Goal: Information Seeking & Learning: Understand process/instructions

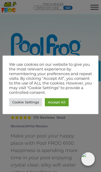
click at [26, 103] on link "Cookie Settings" at bounding box center [25, 102] width 33 height 8
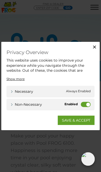
click at [87, 102] on label "Non-necessary" at bounding box center [86, 104] width 10 height 5
click at [0, 0] on input "Non-necessary" at bounding box center [0, 0] width 0 height 0
click at [89, 118] on link "SAVE & ACCEPT" at bounding box center [76, 120] width 37 height 9
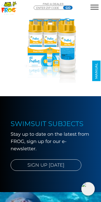
scroll to position [1610, 0]
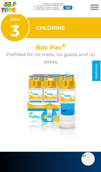
click at [96, 6] on span "MENU" at bounding box center [95, 7] width 8 height 5
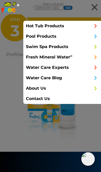
click at [93, 43] on span at bounding box center [96, 47] width 6 height 10
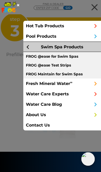
click at [97, 36] on span at bounding box center [96, 36] width 6 height 10
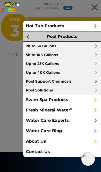
click at [66, 63] on link "Up to 25K Gallons" at bounding box center [62, 63] width 78 height 9
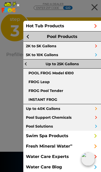
click at [71, 72] on link "POOL FROG Model 6100" at bounding box center [62, 73] width 78 height 9
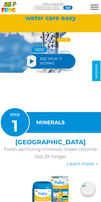
scroll to position [1188, 0]
click at [64, 61] on link "SEE HOW IT WORKS" at bounding box center [50, 61] width 51 height 15
